Goal: Information Seeking & Learning: Find specific fact

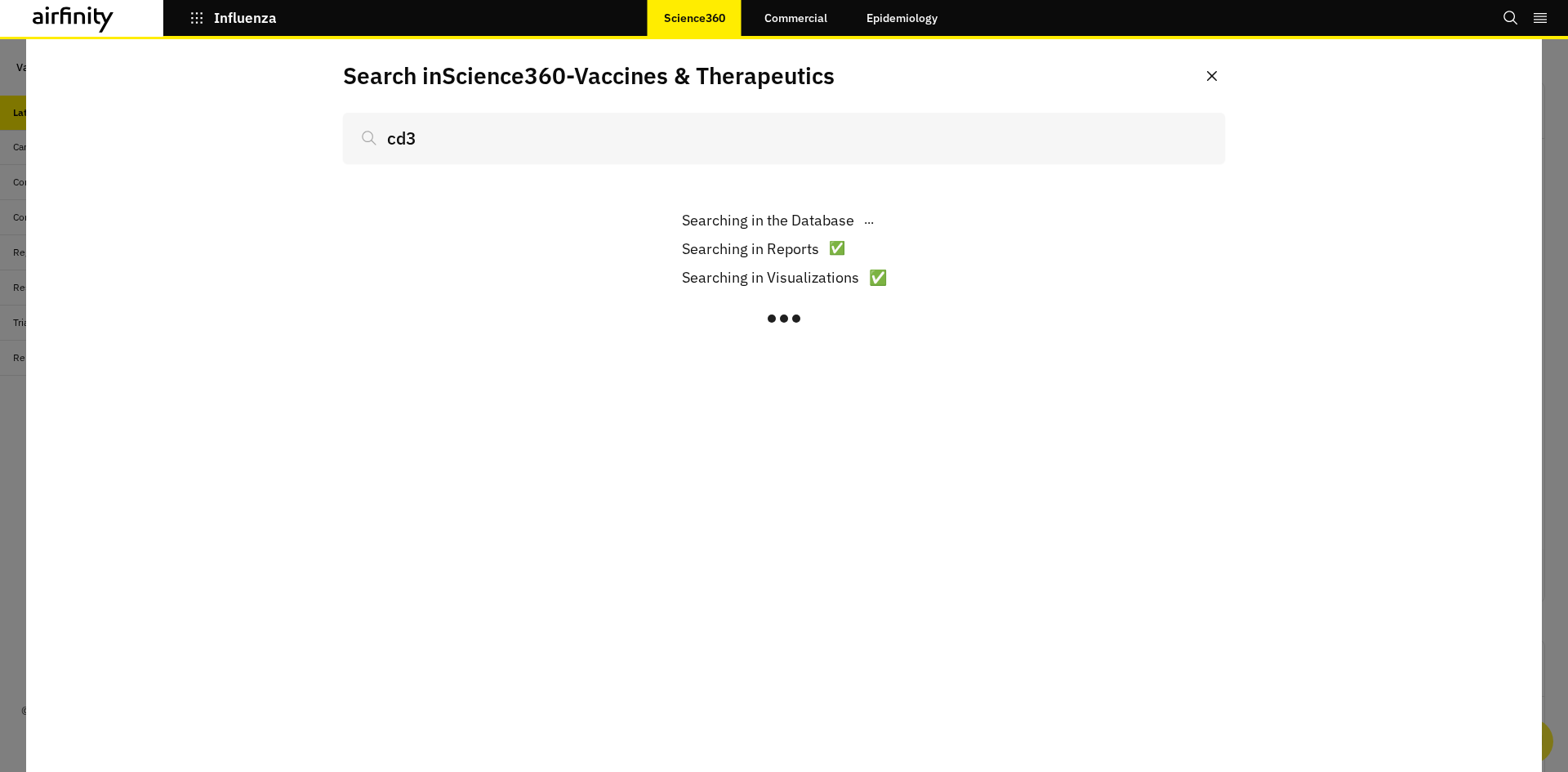
scroll to position [990, 478]
type input "cd38"
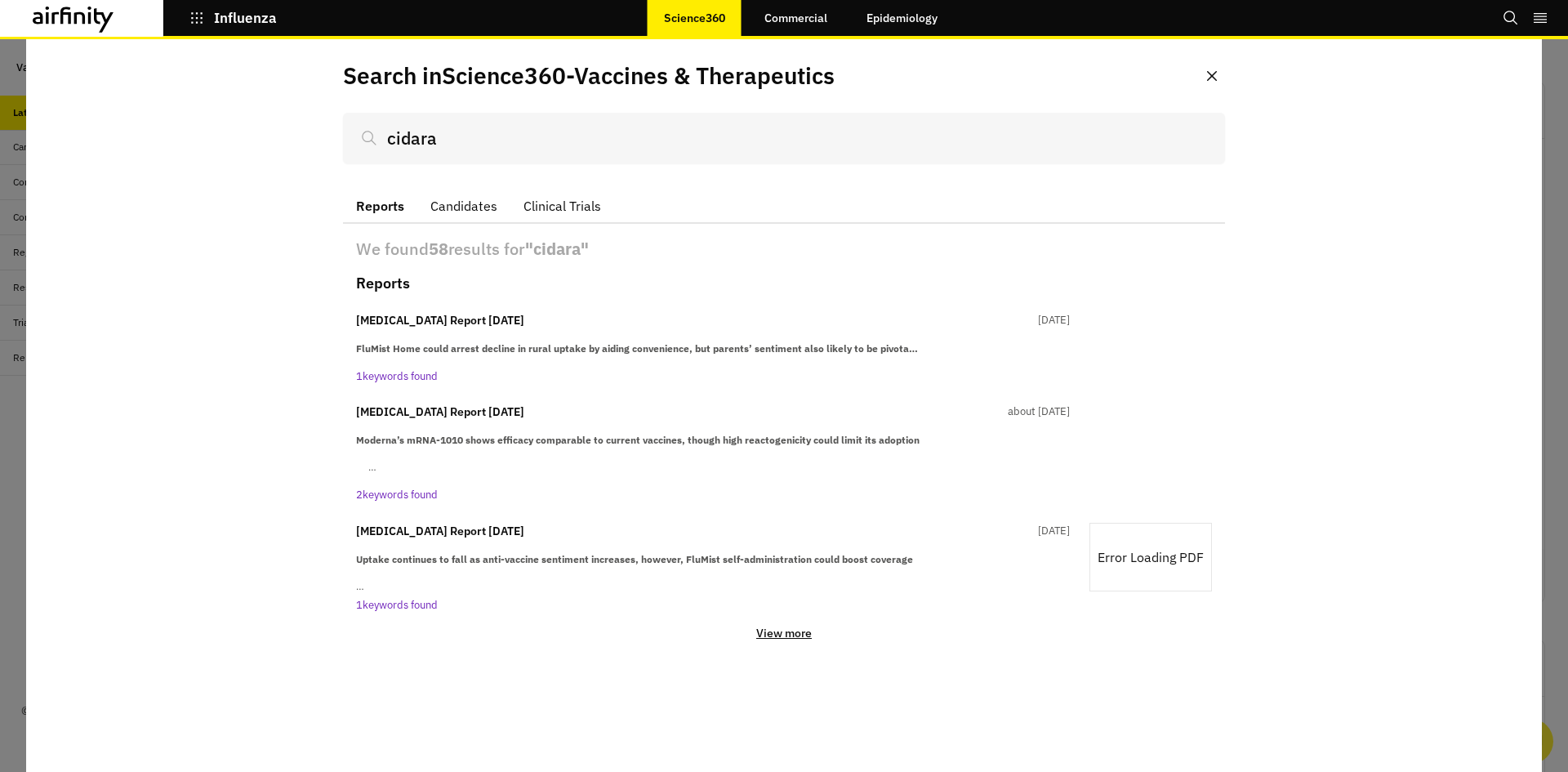
scroll to position [990, 478]
click at [482, 127] on input "cidara" at bounding box center [784, 138] width 883 height 51
